Goal: Information Seeking & Learning: Learn about a topic

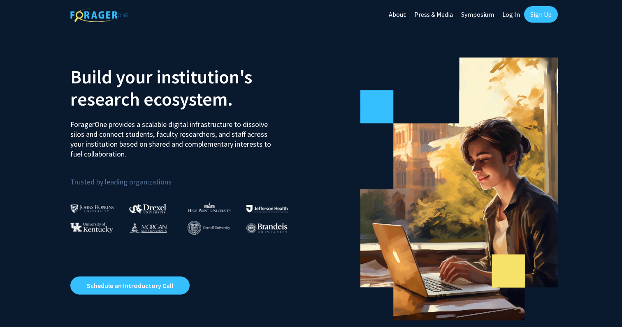
click at [403, 17] on link "About" at bounding box center [398, 14] width 26 height 29
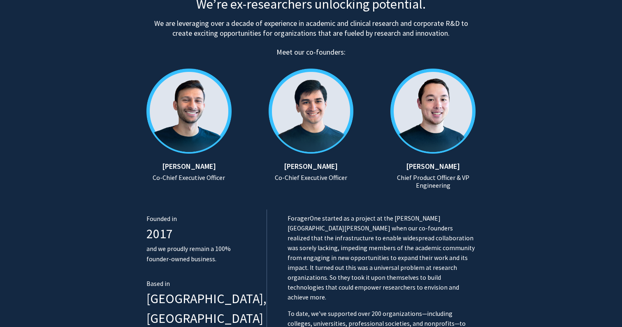
scroll to position [373, 0]
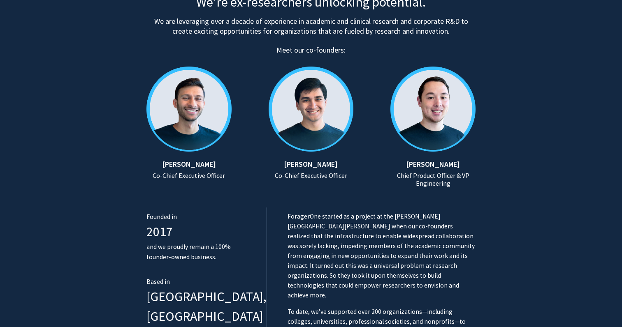
click at [501, 180] on section "Our story We’re ex-researchers unlocking potential. We are leveraging over a de…" at bounding box center [311, 127] width 622 height 536
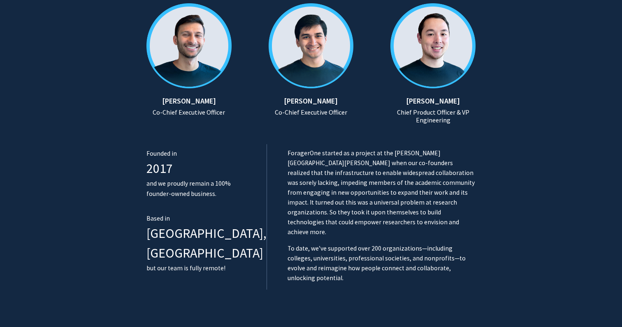
scroll to position [439, 0]
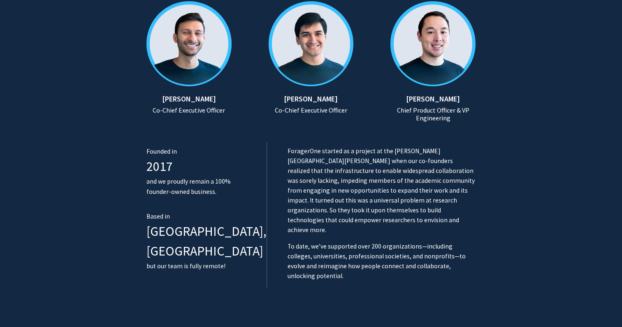
click at [593, 204] on section "Our story We’re ex-researchers unlocking potential. We are leveraging over a de…" at bounding box center [311, 61] width 622 height 536
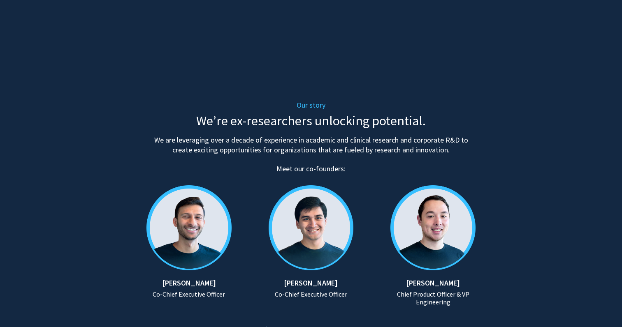
scroll to position [0, 0]
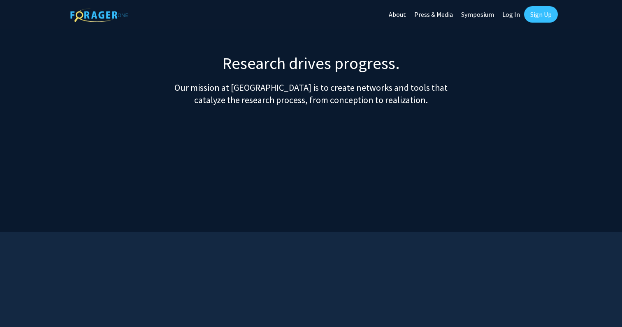
click at [476, 16] on link "Symposium" at bounding box center [477, 14] width 41 height 29
click at [598, 141] on section "Research drives progress. Our mission at [GEOGRAPHIC_DATA] is to create network…" at bounding box center [311, 142] width 622 height 179
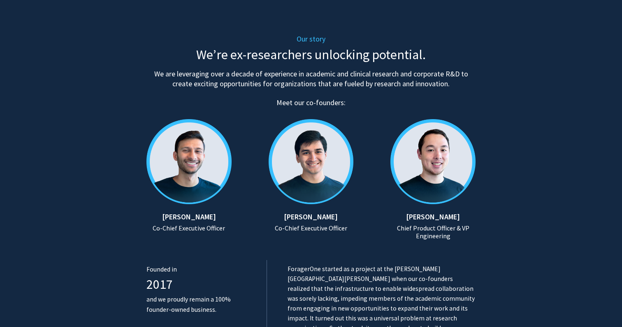
scroll to position [352, 0]
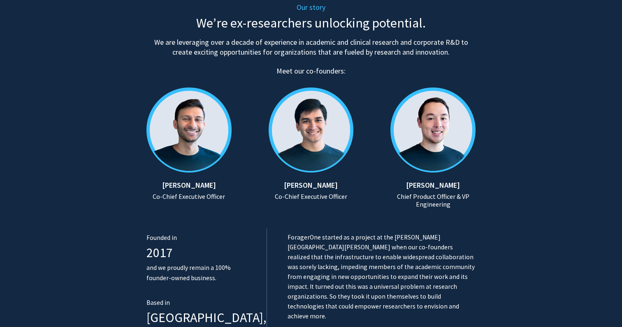
click at [193, 121] on img at bounding box center [197, 130] width 102 height 102
click at [519, 169] on section "Our story We’re ex-researchers unlocking potential. We are leveraging over a de…" at bounding box center [311, 147] width 622 height 536
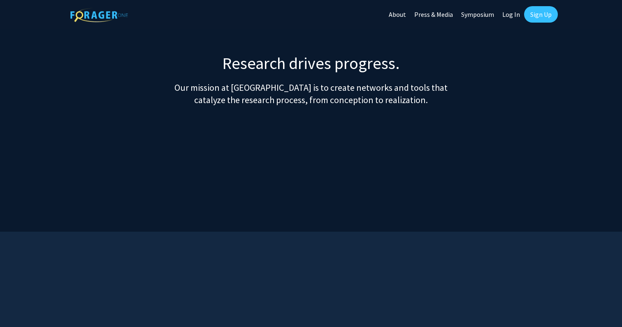
scroll to position [0, 0]
click at [434, 14] on link "Press & Media" at bounding box center [433, 14] width 47 height 29
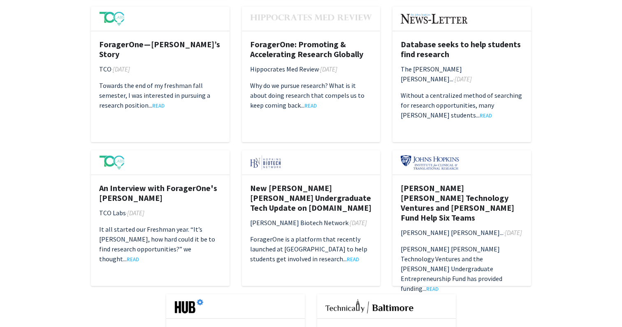
scroll to position [1122, 0]
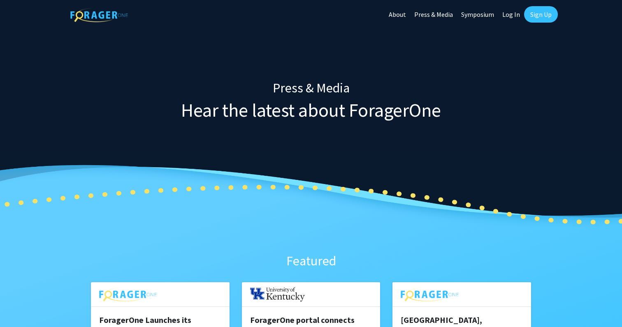
scroll to position [0, 0]
click at [401, 14] on link "About" at bounding box center [398, 14] width 26 height 29
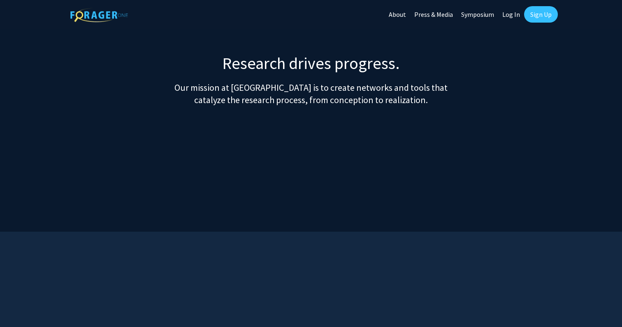
click at [591, 160] on section "Research drives progress. Our mission at [GEOGRAPHIC_DATA] is to create network…" at bounding box center [311, 142] width 622 height 179
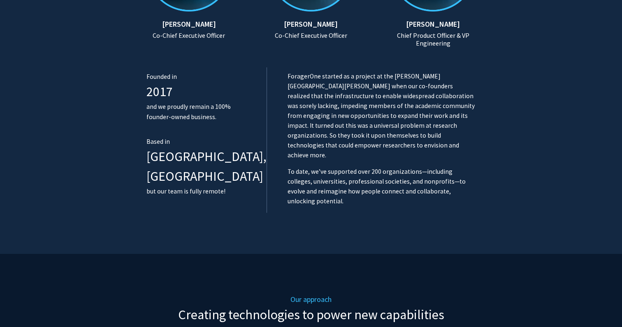
scroll to position [515, 0]
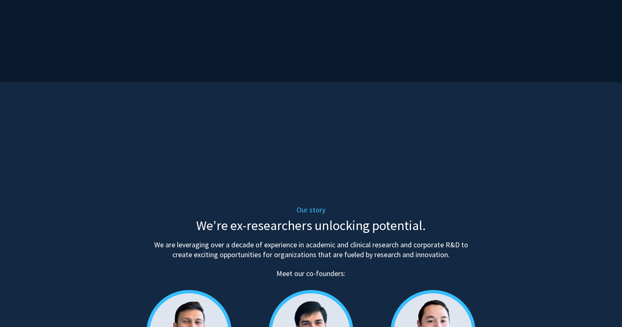
scroll to position [149, 0]
click at [136, 135] on video at bounding box center [311, 111] width 494 height 247
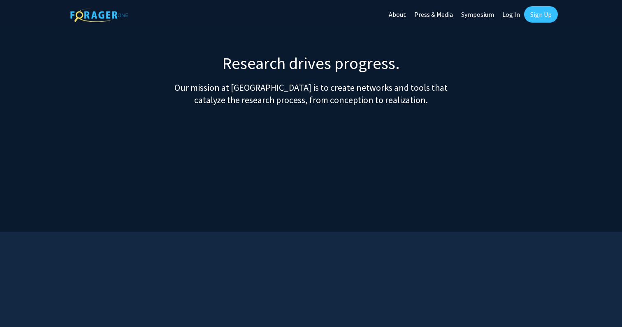
scroll to position [0, 0]
click at [408, 13] on link "About" at bounding box center [398, 14] width 26 height 29
click at [429, 15] on link "Press & Media" at bounding box center [433, 14] width 47 height 29
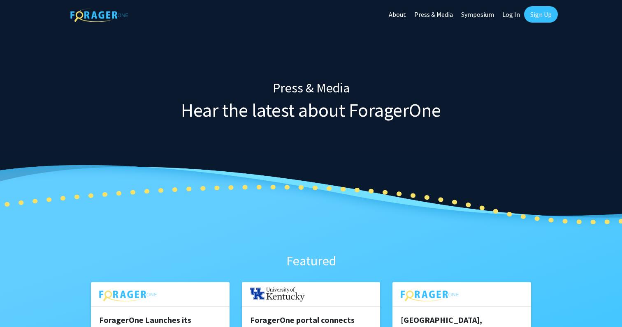
click at [472, 16] on link "Symposium" at bounding box center [477, 14] width 41 height 29
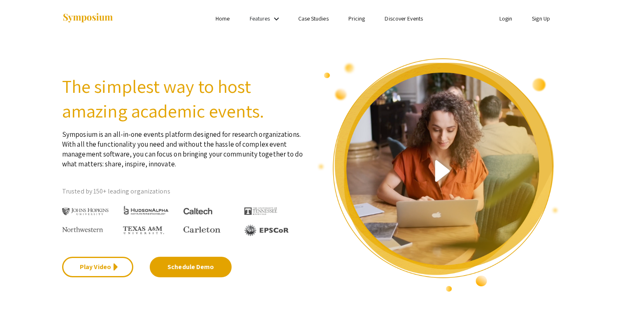
scroll to position [0, 0]
click at [315, 23] on li "Case Studies" at bounding box center [313, 19] width 50 height 10
click at [315, 20] on link "Case Studies" at bounding box center [313, 18] width 30 height 7
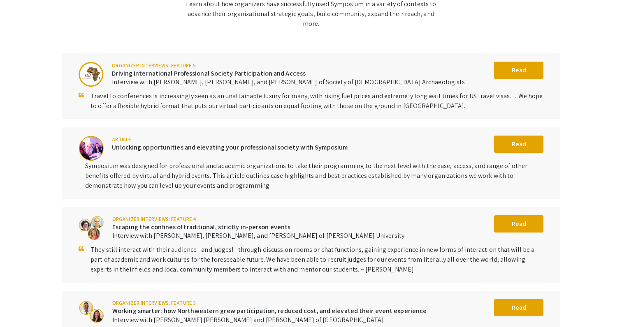
scroll to position [88, 0]
